Goal: Task Accomplishment & Management: Use online tool/utility

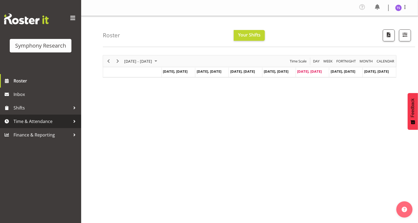
click at [35, 122] on span "Time & Attendance" at bounding box center [42, 121] width 57 height 8
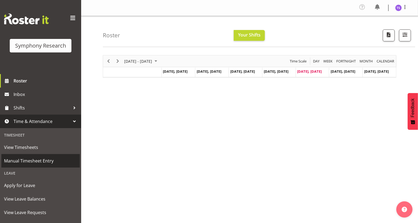
click at [31, 162] on span "Manual Timesheet Entry" at bounding box center [40, 161] width 73 height 8
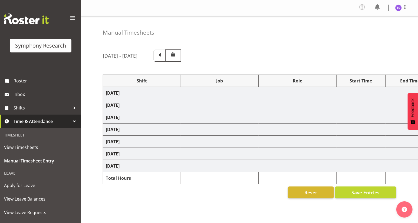
scroll to position [42, 0]
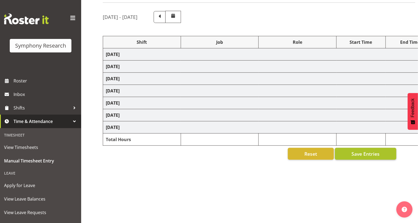
select select "26078"
select select "10527"
select select "47"
select select "26078"
select select "10527"
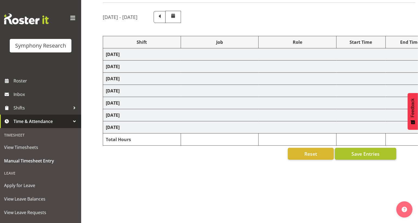
select select "47"
select select "41604"
select select "10527"
select select "47"
select select "26078"
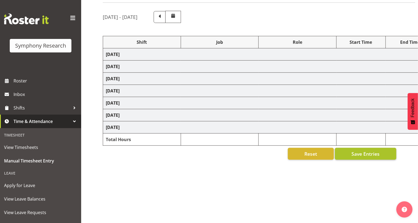
select select "10527"
select select "47"
select select "26078"
select select "9636"
select select "47"
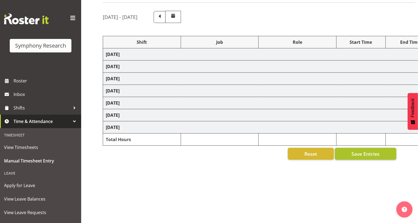
select select "26078"
select select "9636"
select select "47"
select select "41604"
select select "10527"
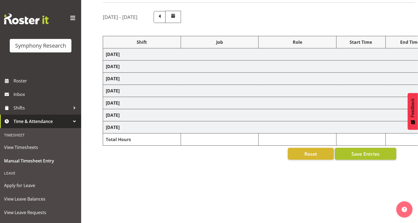
select select "47"
select select "41604"
select select "10527"
select select "47"
select select "41604"
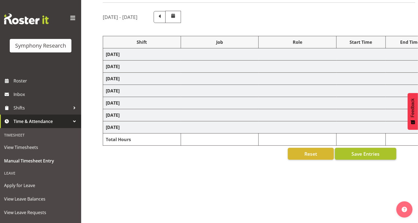
select select "9636"
select select "47"
select select "41604"
select select "10527"
select select "47"
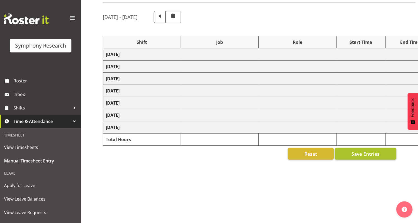
select select "41604"
select select "10527"
select select "47"
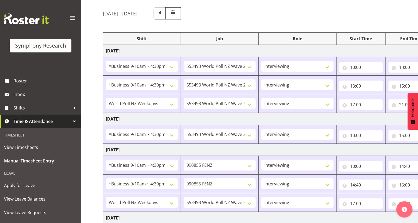
click at [364, 152] on td "Wednesday 27th August 2025" at bounding box center [292, 150] width 378 height 12
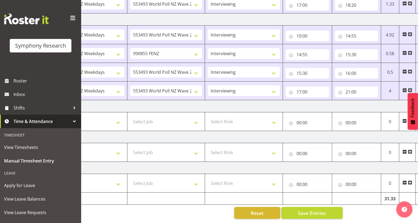
scroll to position [0, 63]
